Goal: Transaction & Acquisition: Purchase product/service

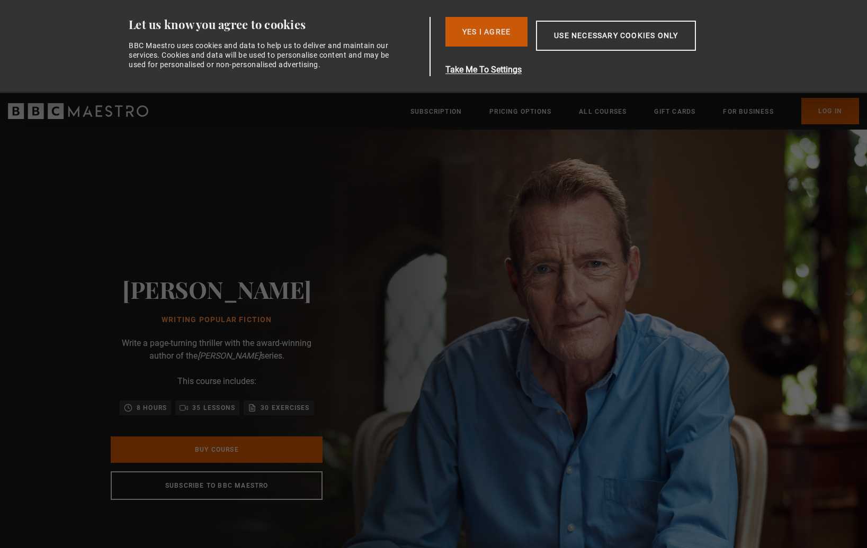
click at [503, 33] on button "Yes I Agree" at bounding box center [486, 32] width 82 height 30
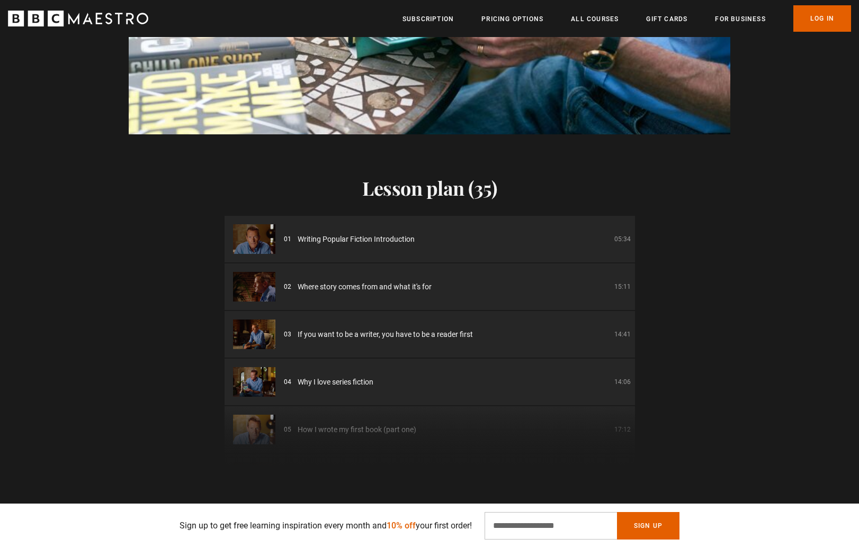
scroll to position [0, 416]
drag, startPoint x: 254, startPoint y: 239, endPoint x: 173, endPoint y: 301, distance: 102.3
click at [173, 301] on div "Lesson plan (35) 01 Writing Popular Fiction Introduction 05:34 02 Where story c…" at bounding box center [429, 302] width 859 height 336
click at [256, 239] on img at bounding box center [254, 239] width 42 height 30
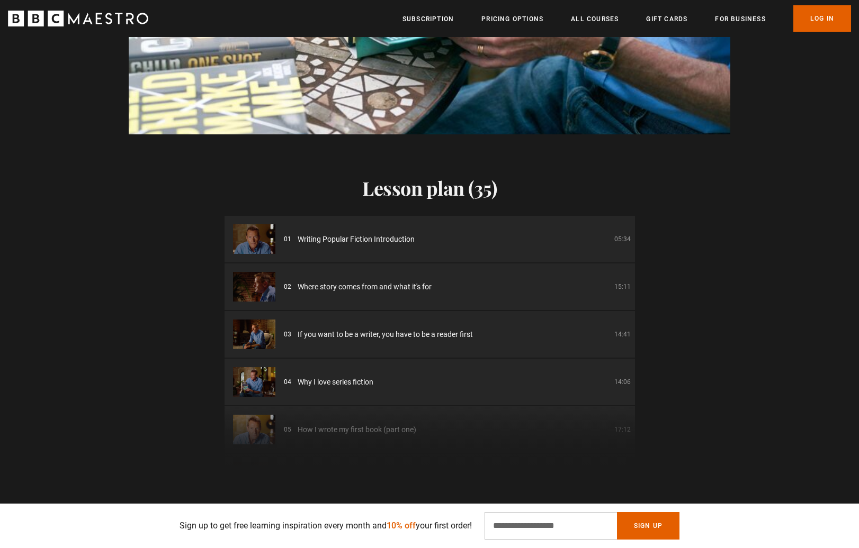
click at [256, 239] on img at bounding box center [254, 239] width 42 height 30
drag, startPoint x: 261, startPoint y: 244, endPoint x: 190, endPoint y: 282, distance: 80.8
click at [190, 282] on div "Lesson plan (35) 01 Writing Popular Fiction Introduction 05:34 02 Where story c…" at bounding box center [429, 302] width 859 height 336
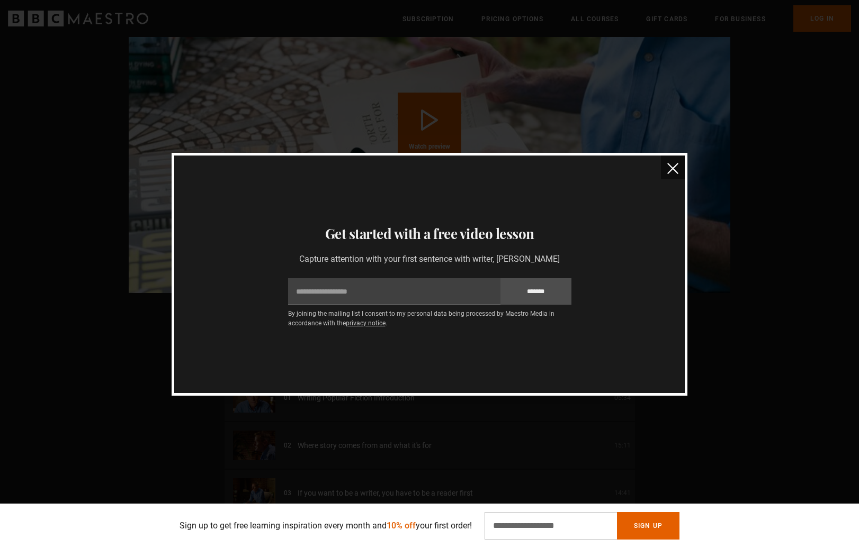
scroll to position [0, 1248]
click at [668, 168] on img "close" at bounding box center [672, 168] width 11 height 11
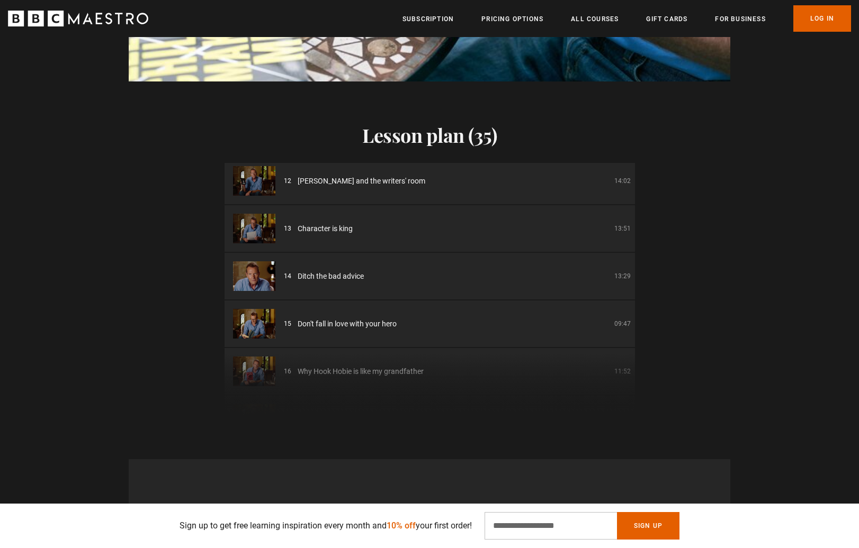
scroll to position [0, 1526]
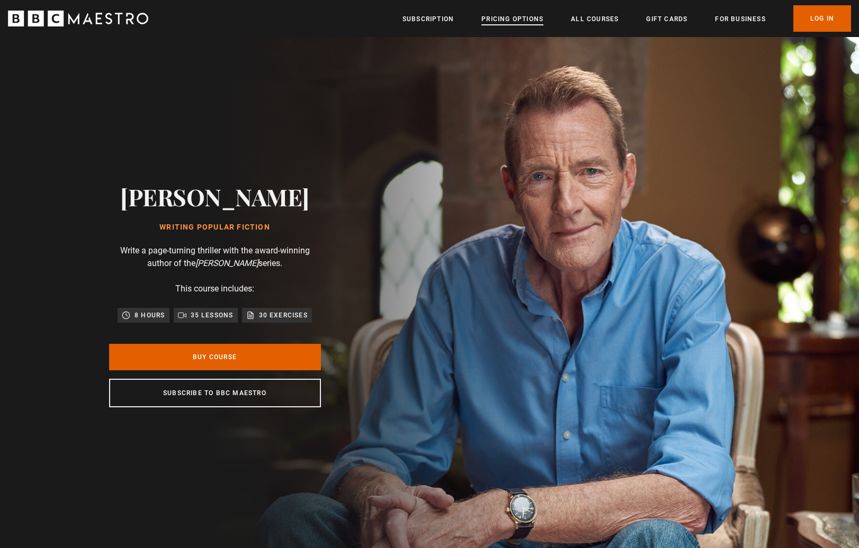
click at [537, 22] on link "Pricing Options" at bounding box center [512, 19] width 62 height 11
click at [250, 355] on link "Buy Course" at bounding box center [215, 357] width 212 height 26
click at [195, 316] on p "35 lessons" at bounding box center [212, 315] width 43 height 11
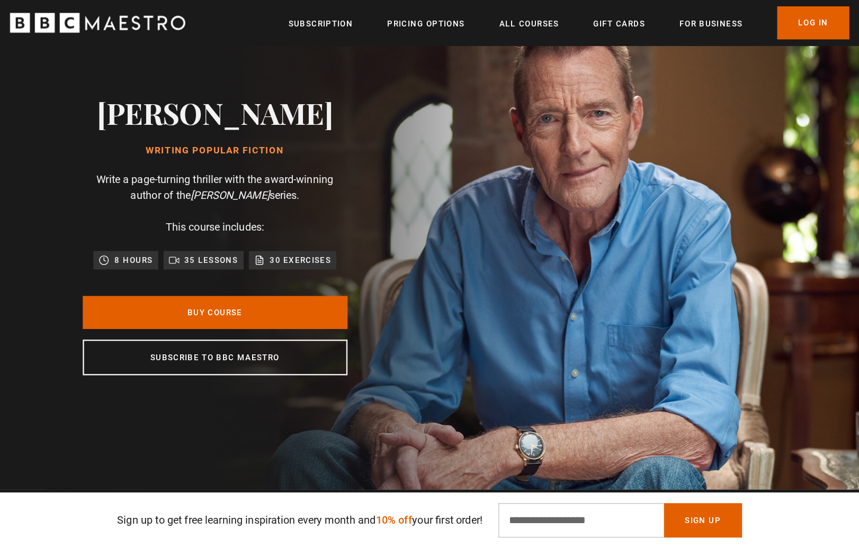
scroll to position [0, 0]
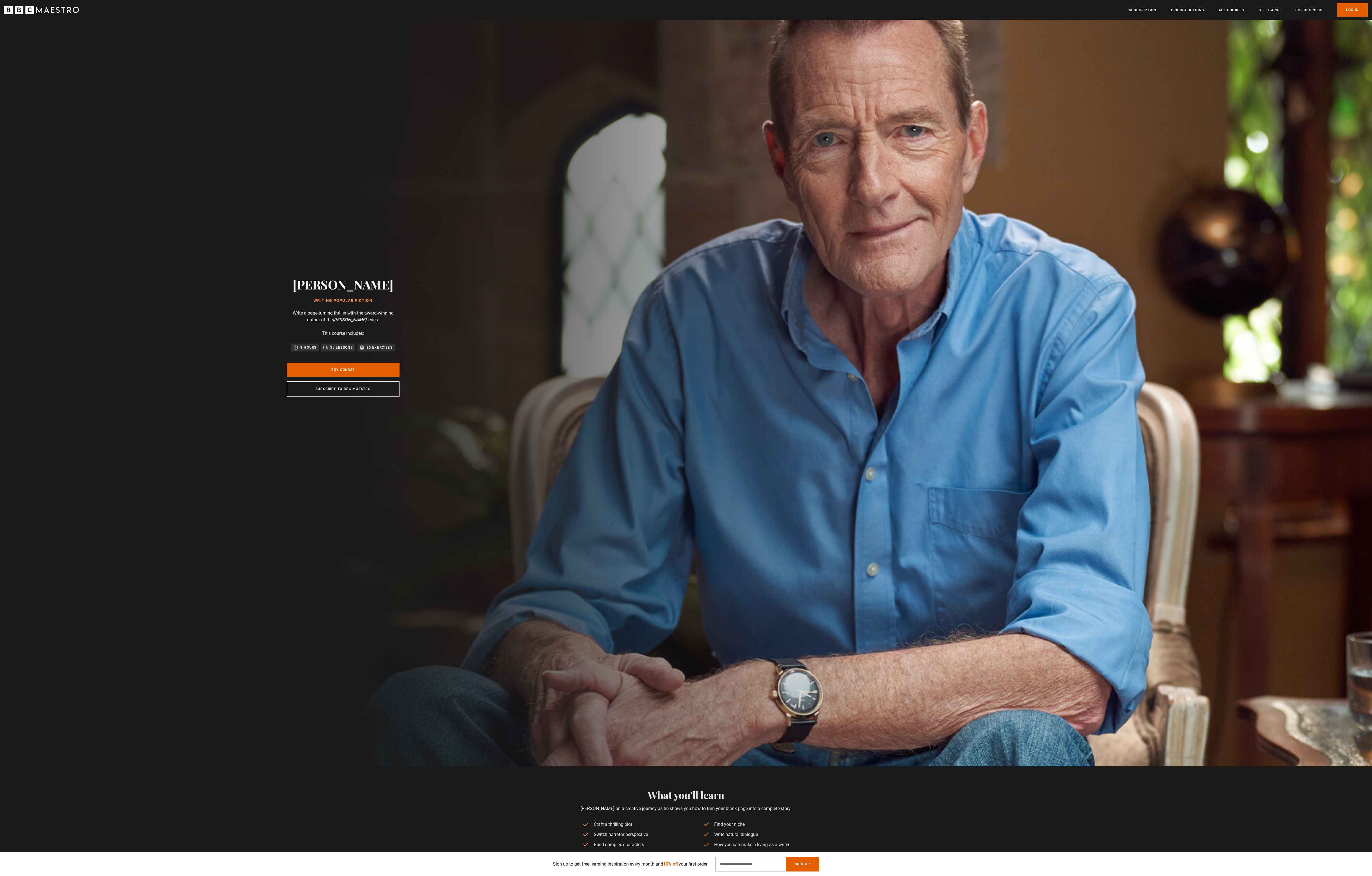
drag, startPoint x: 328, startPoint y: 572, endPoint x: 675, endPoint y: 248, distance: 474.7
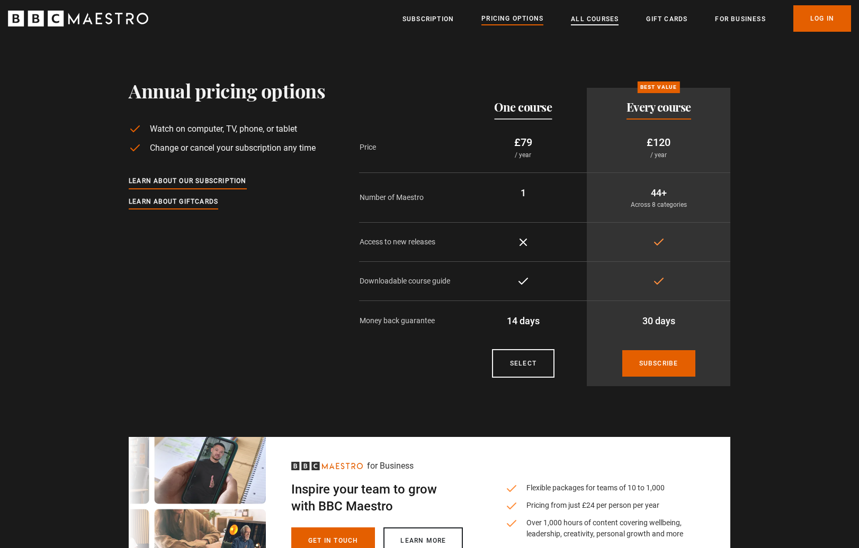
click at [597, 19] on link "All Courses" at bounding box center [595, 19] width 48 height 11
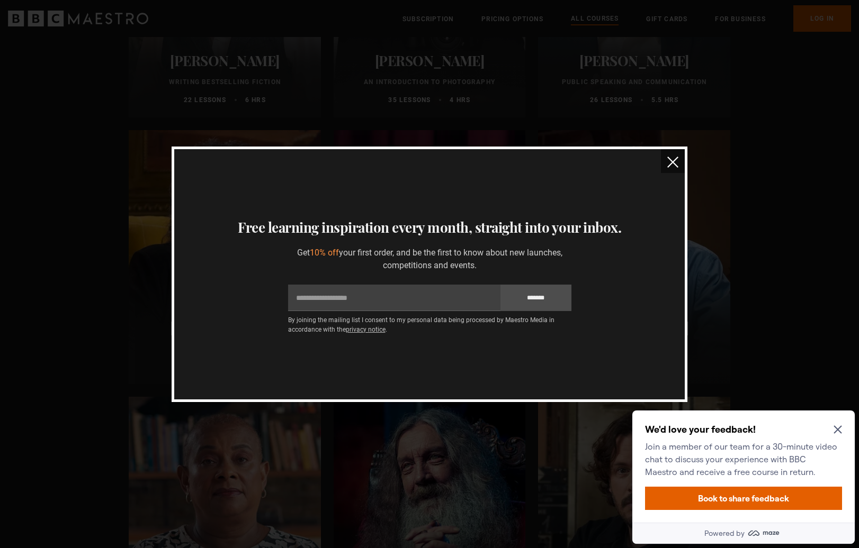
scroll to position [2329, 0]
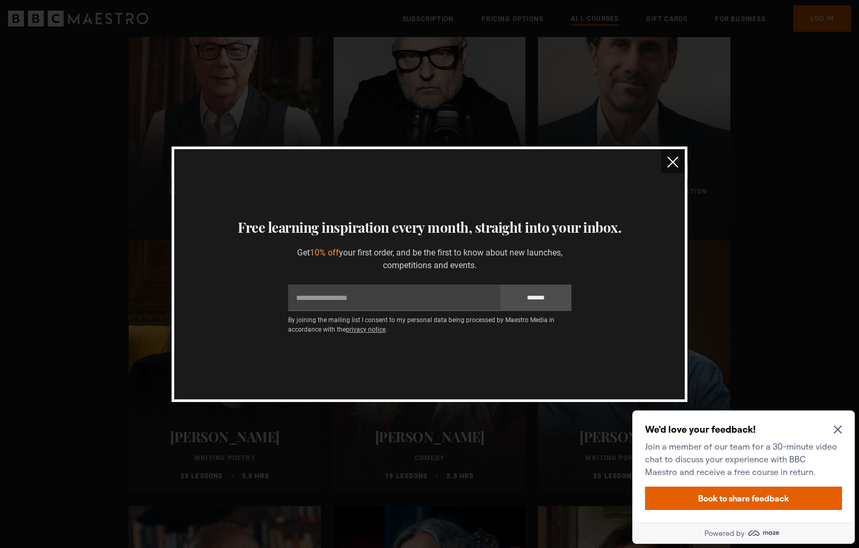
click at [675, 160] on img "close" at bounding box center [672, 162] width 11 height 11
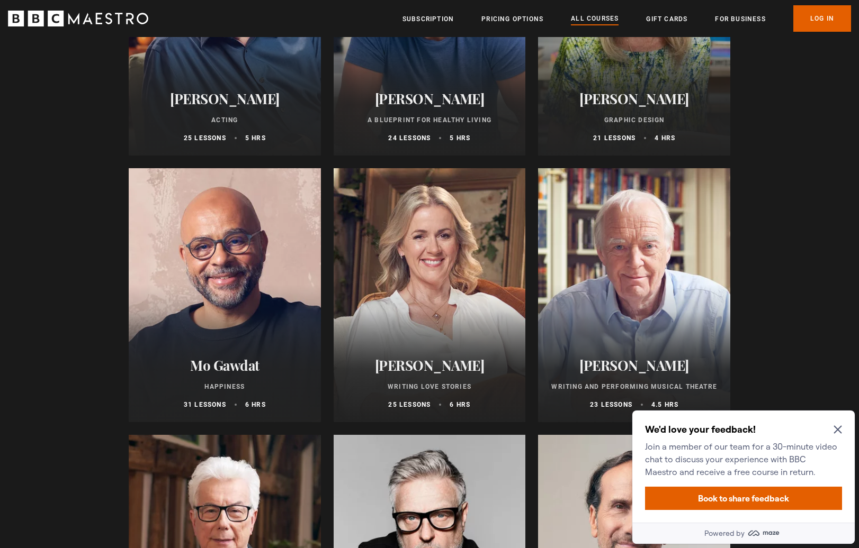
scroll to position [1853, 0]
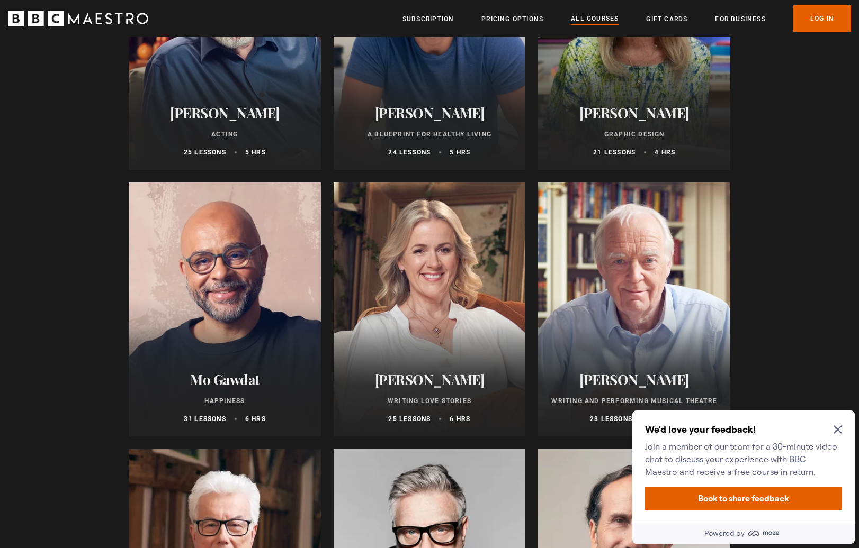
click at [837, 433] on icon "Close Maze Prompt" at bounding box center [837, 430] width 8 height 8
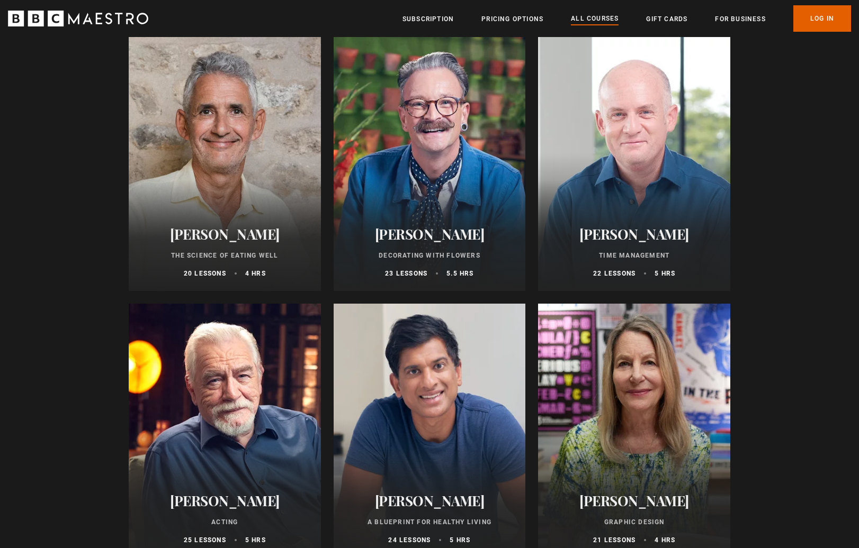
scroll to position [1323, 0]
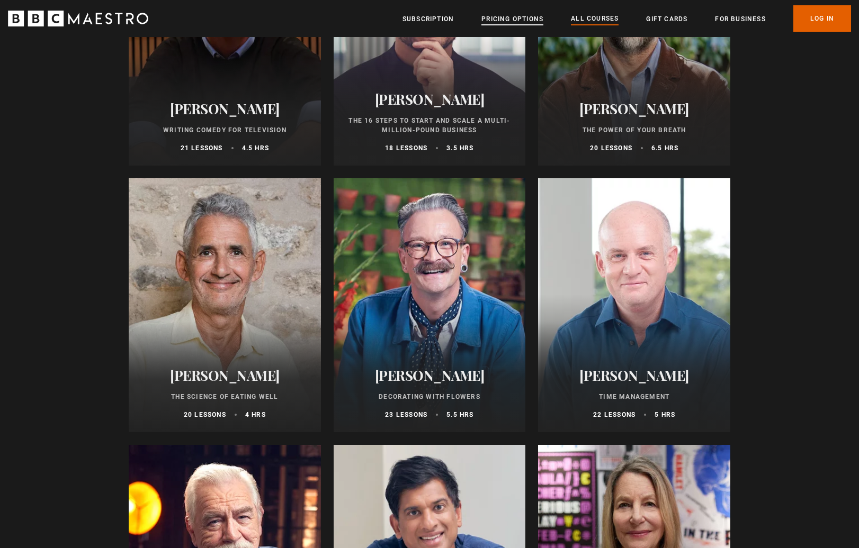
click at [510, 21] on link "Pricing Options" at bounding box center [512, 19] width 62 height 11
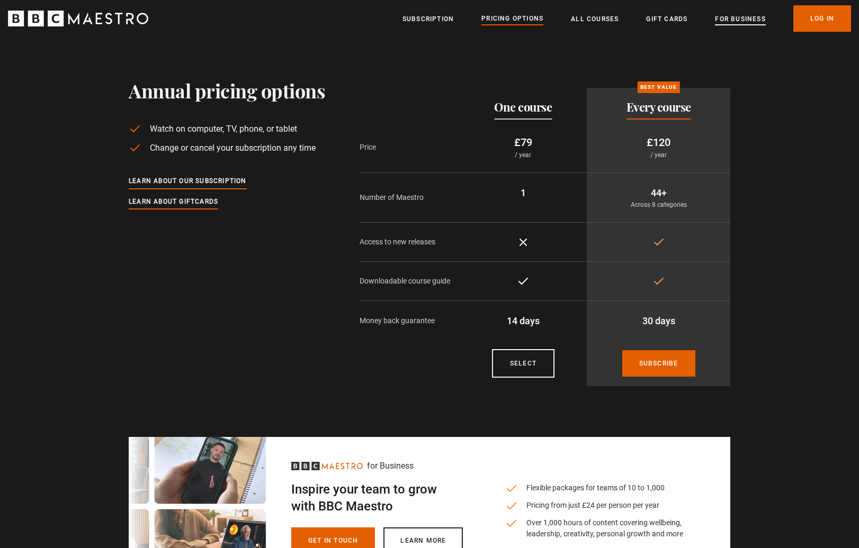
click at [732, 23] on link "For business" at bounding box center [740, 19] width 50 height 11
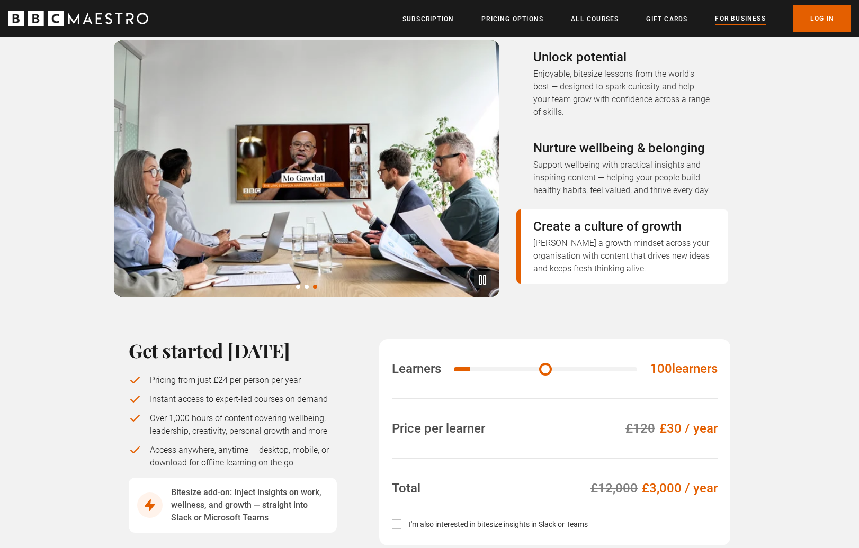
scroll to position [371, 0]
